Goal: Navigation & Orientation: Find specific page/section

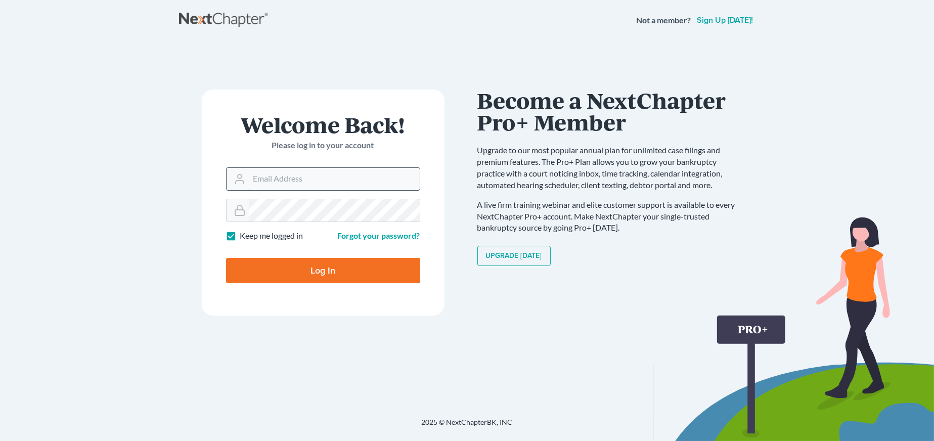
click at [376, 176] on input "Email Address" at bounding box center [334, 179] width 170 height 22
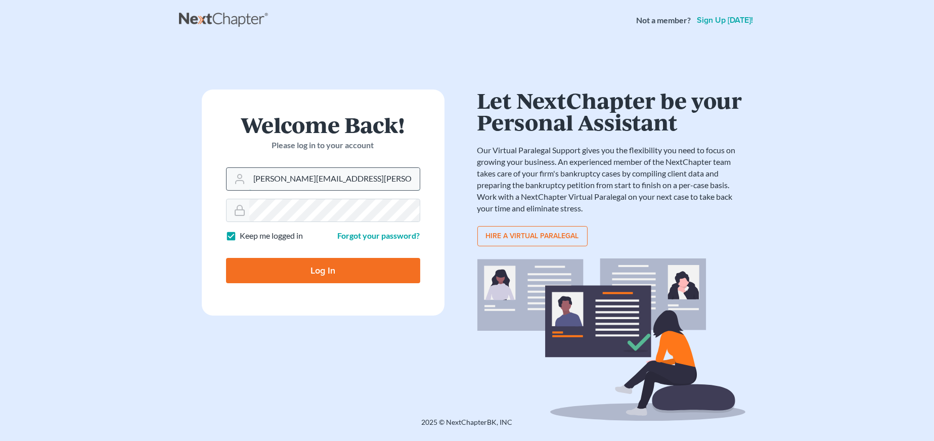
type input "[PERSON_NAME][EMAIL_ADDRESS][PERSON_NAME][DOMAIN_NAME]"
click at [226, 258] on input "Log In" at bounding box center [323, 270] width 194 height 25
type input "Thinking..."
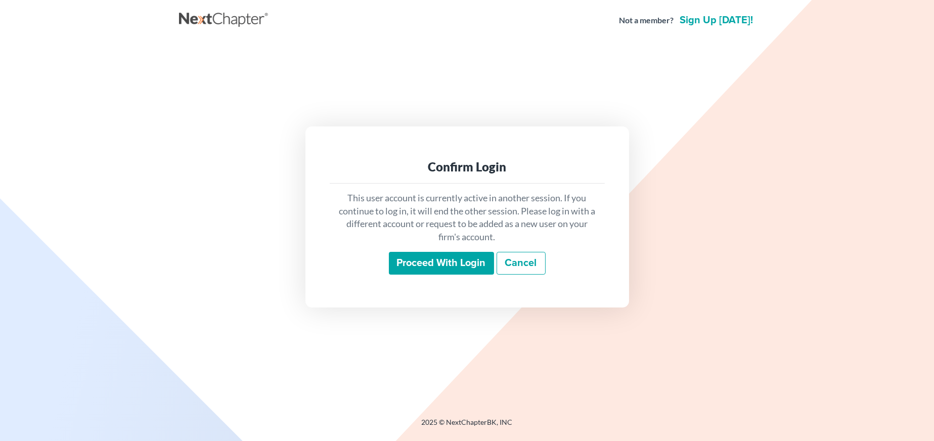
click at [460, 267] on input "Proceed with login" at bounding box center [441, 263] width 105 height 23
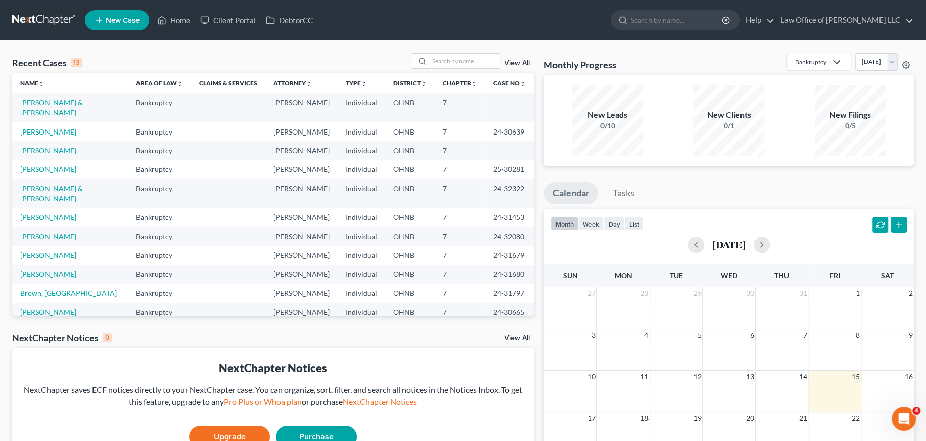
click at [61, 104] on link "[PERSON_NAME] & [PERSON_NAME]" at bounding box center [51, 107] width 63 height 19
